Goal: Task Accomplishment & Management: Manage account settings

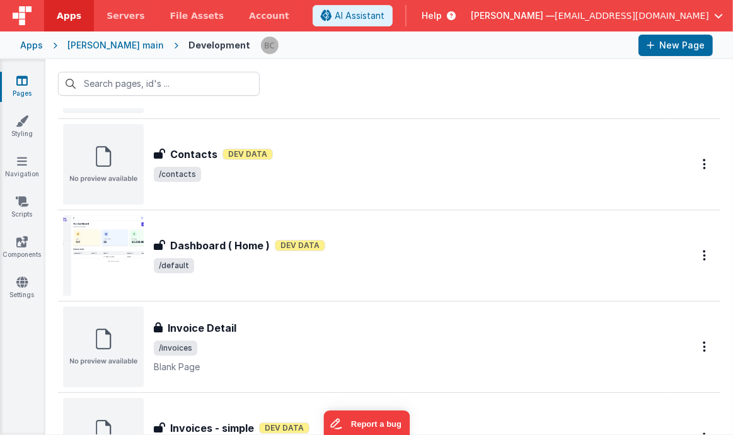
scroll to position [274, 0]
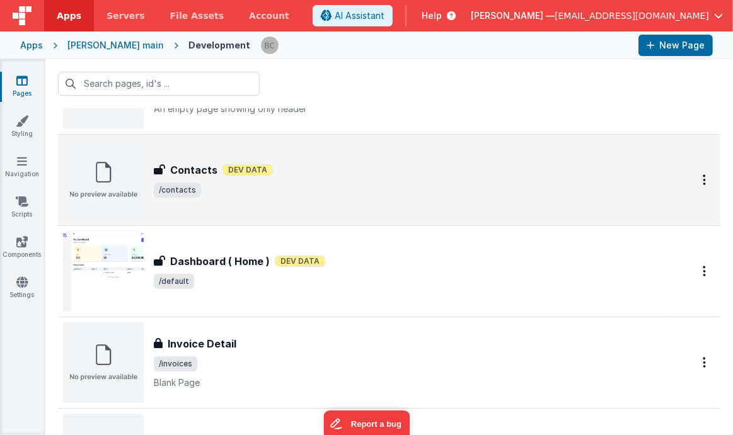
click at [167, 173] on span "Contacts" at bounding box center [191, 170] width 52 height 15
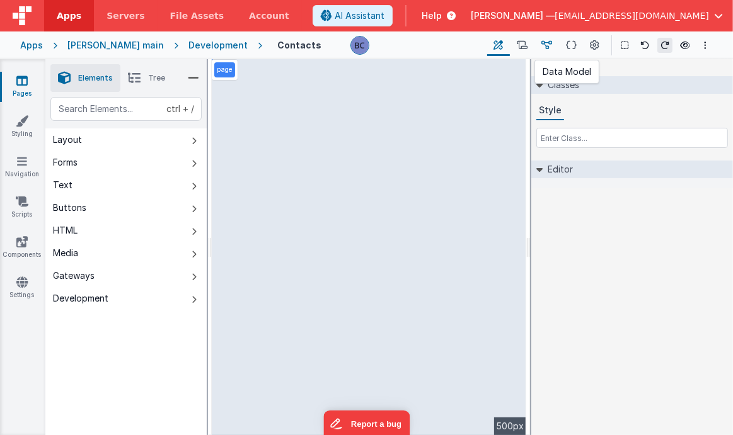
click at [541, 45] on button at bounding box center [546, 45] width 25 height 21
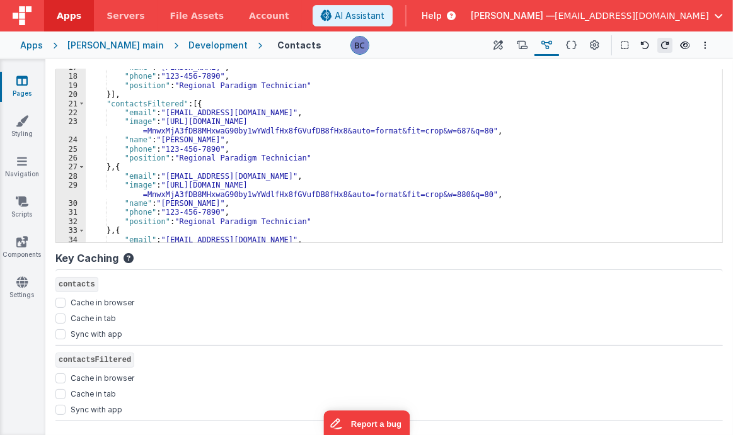
scroll to position [130, 0]
click at [60, 334] on input "Sync with app" at bounding box center [60, 334] width 10 height 10
checkbox input "true"
click at [64, 406] on input "Sync with app" at bounding box center [60, 410] width 10 height 10
checkbox input "true"
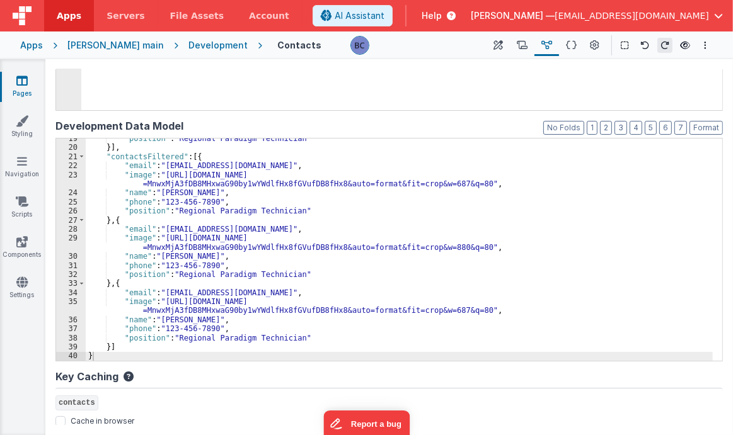
scroll to position [338, 0]
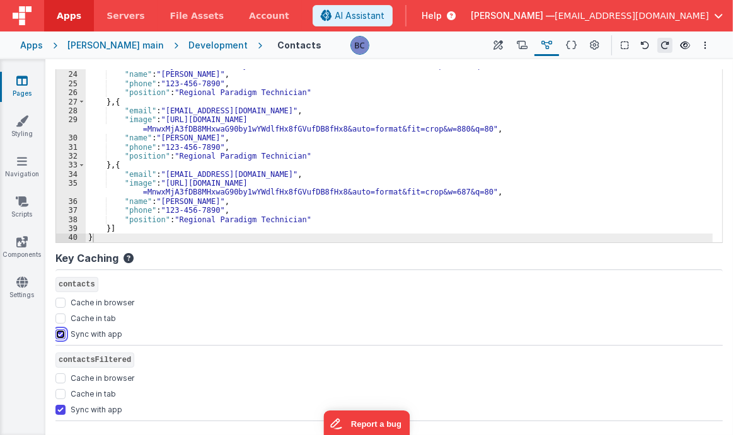
click at [62, 332] on input "Sync with app" at bounding box center [60, 334] width 10 height 10
checkbox input "false"
click at [60, 406] on input "Sync with app" at bounding box center [60, 410] width 10 height 10
checkbox input "false"
click at [126, 257] on icon at bounding box center [125, 261] width 15 height 16
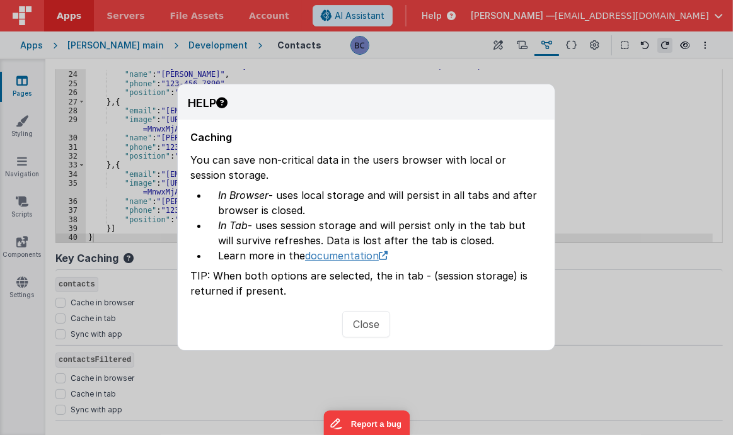
click at [329, 259] on link "documentation" at bounding box center [346, 255] width 83 height 13
